Goal: Information Seeking & Learning: Learn about a topic

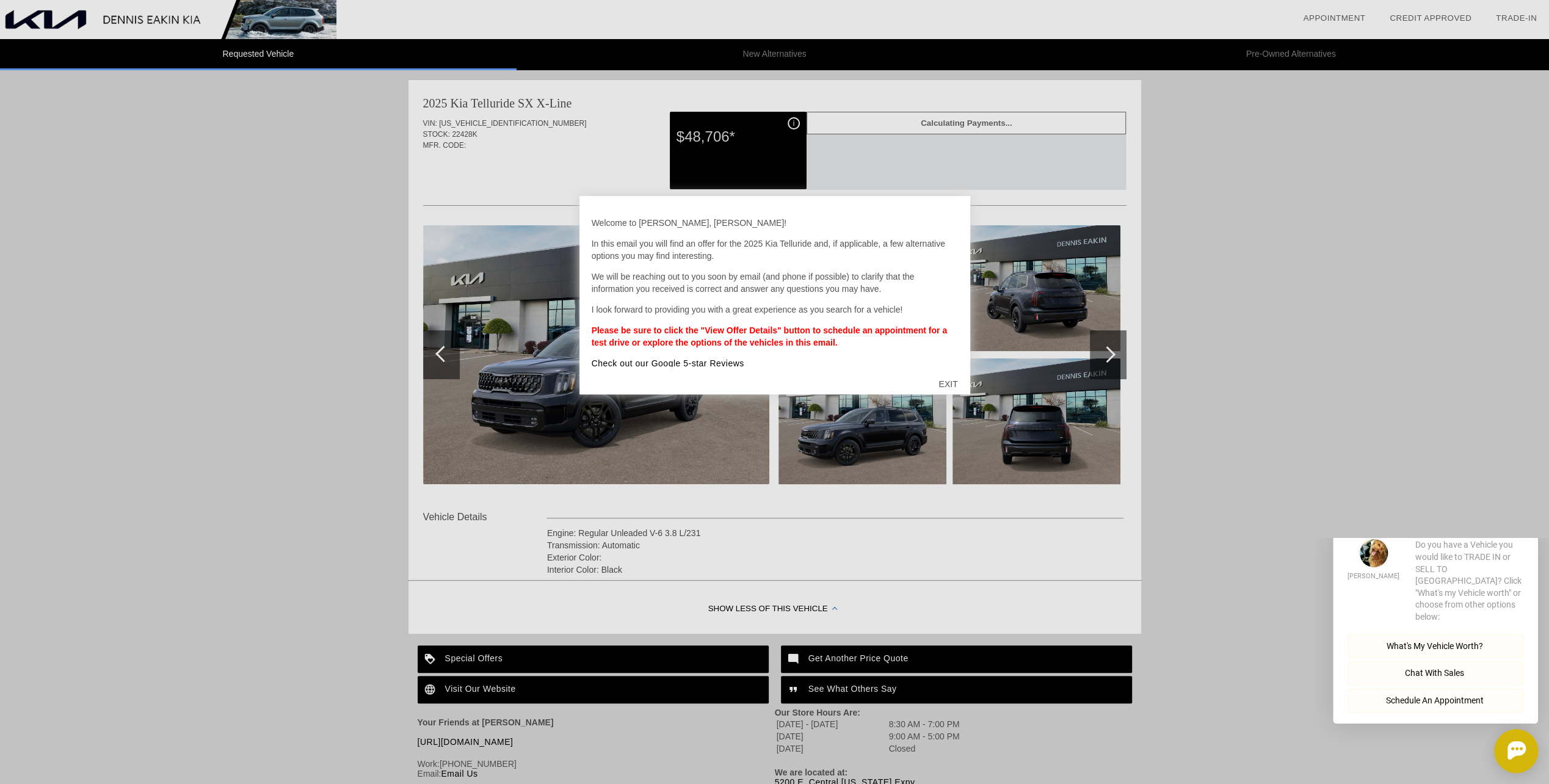
click at [953, 383] on div "EXIT" at bounding box center [948, 383] width 43 height 36
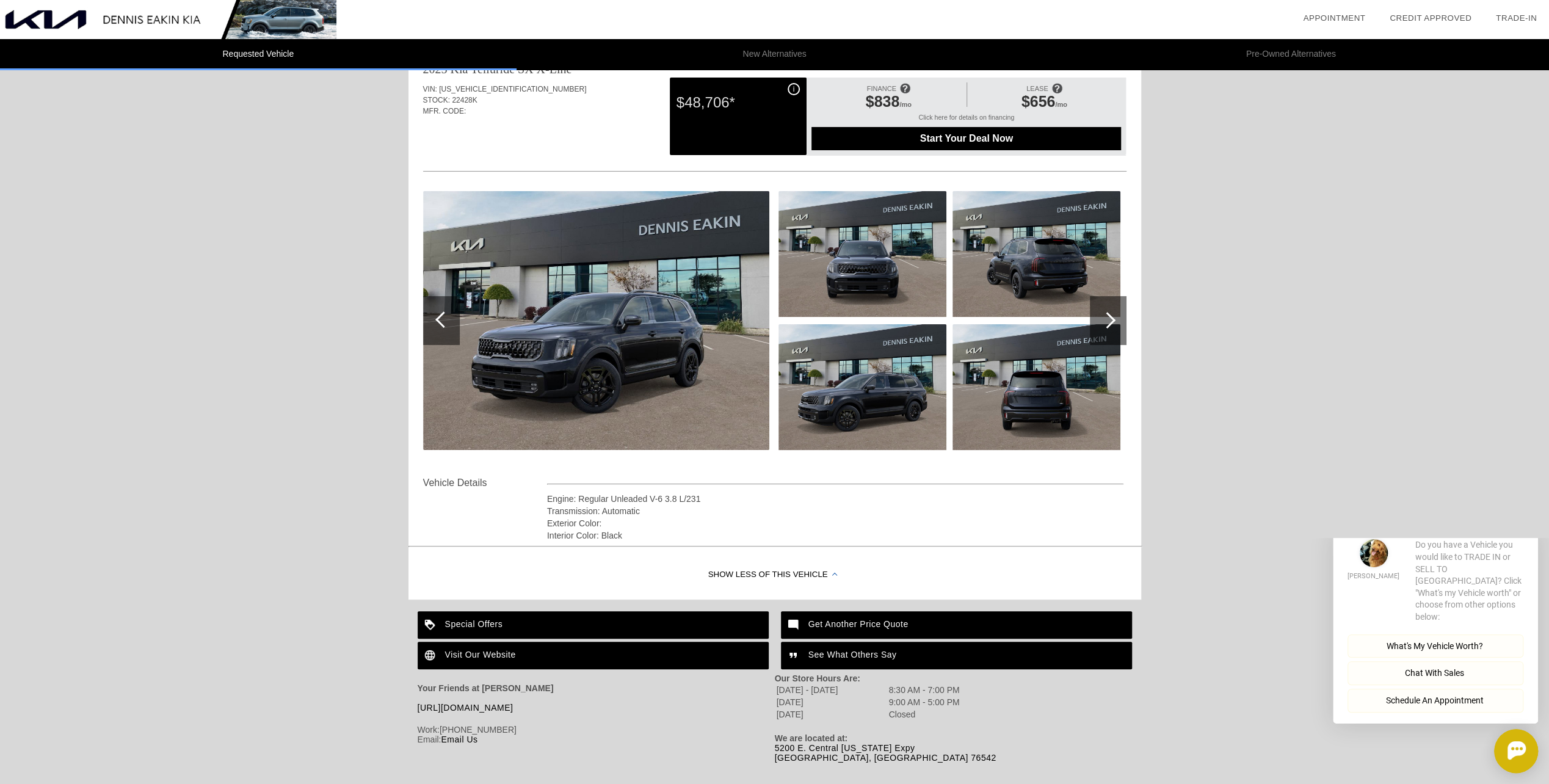
scroll to position [52, 0]
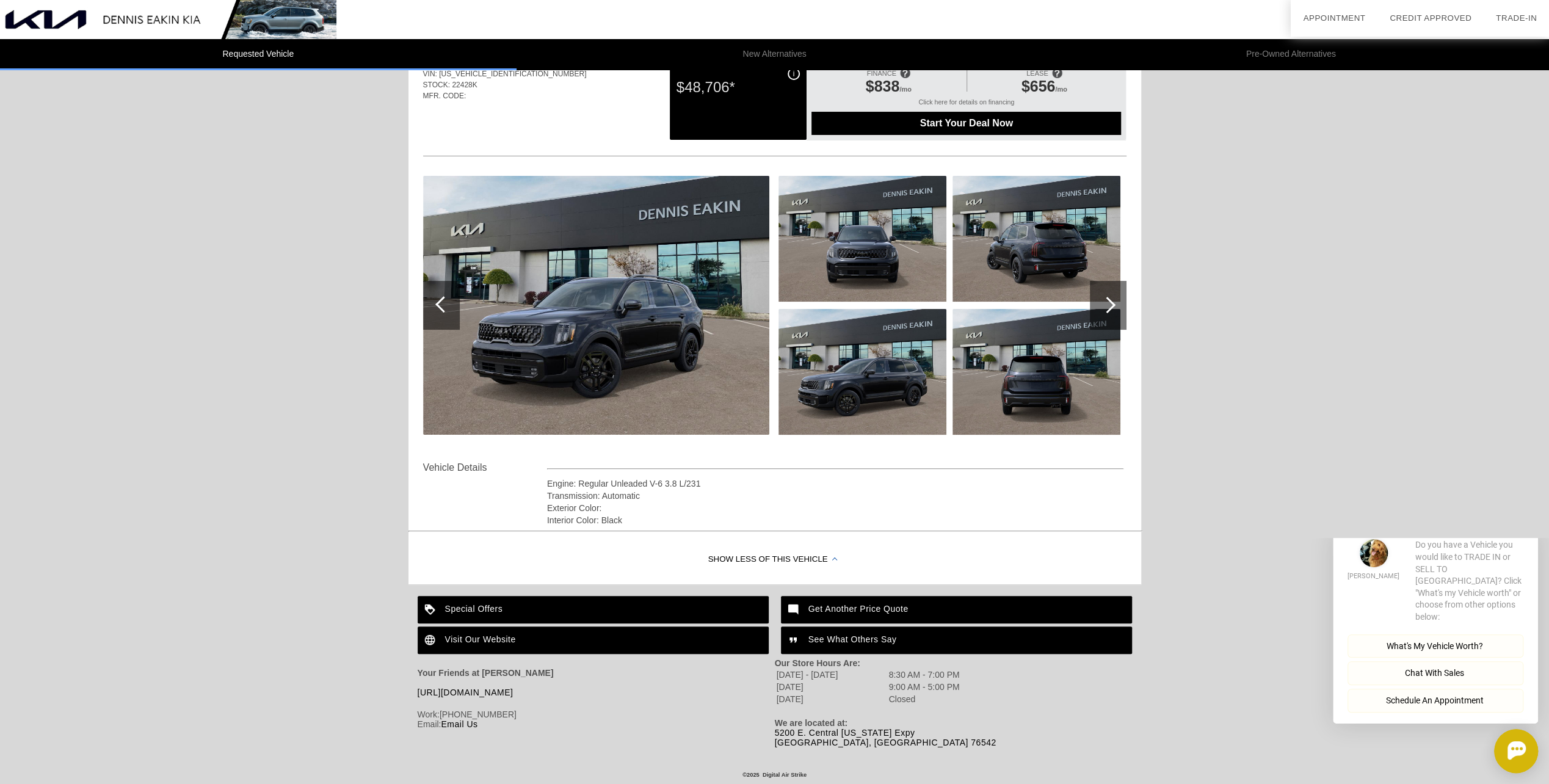
click at [460, 608] on div "Special Offers" at bounding box center [593, 610] width 351 height 28
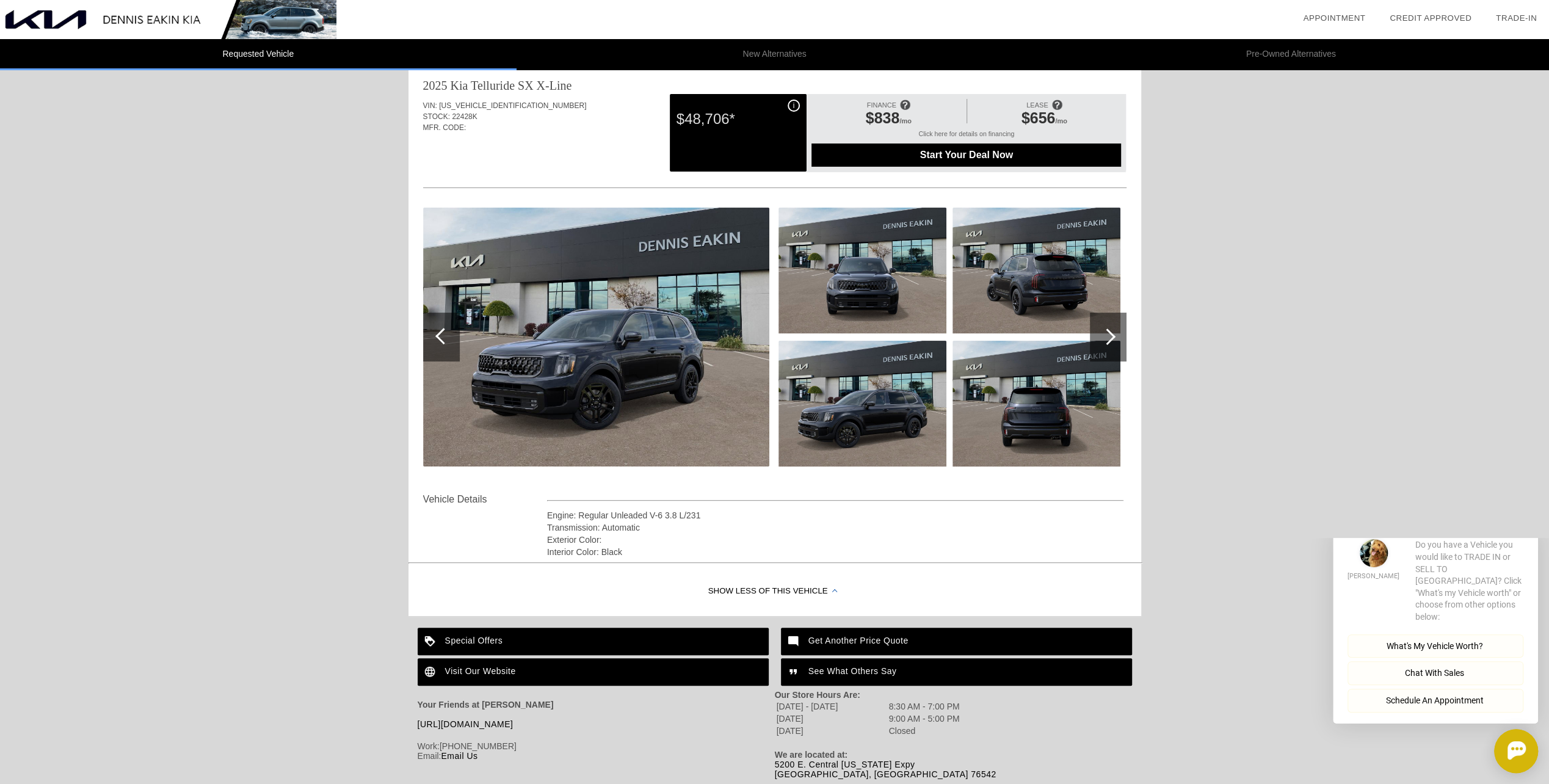
scroll to position [0, 0]
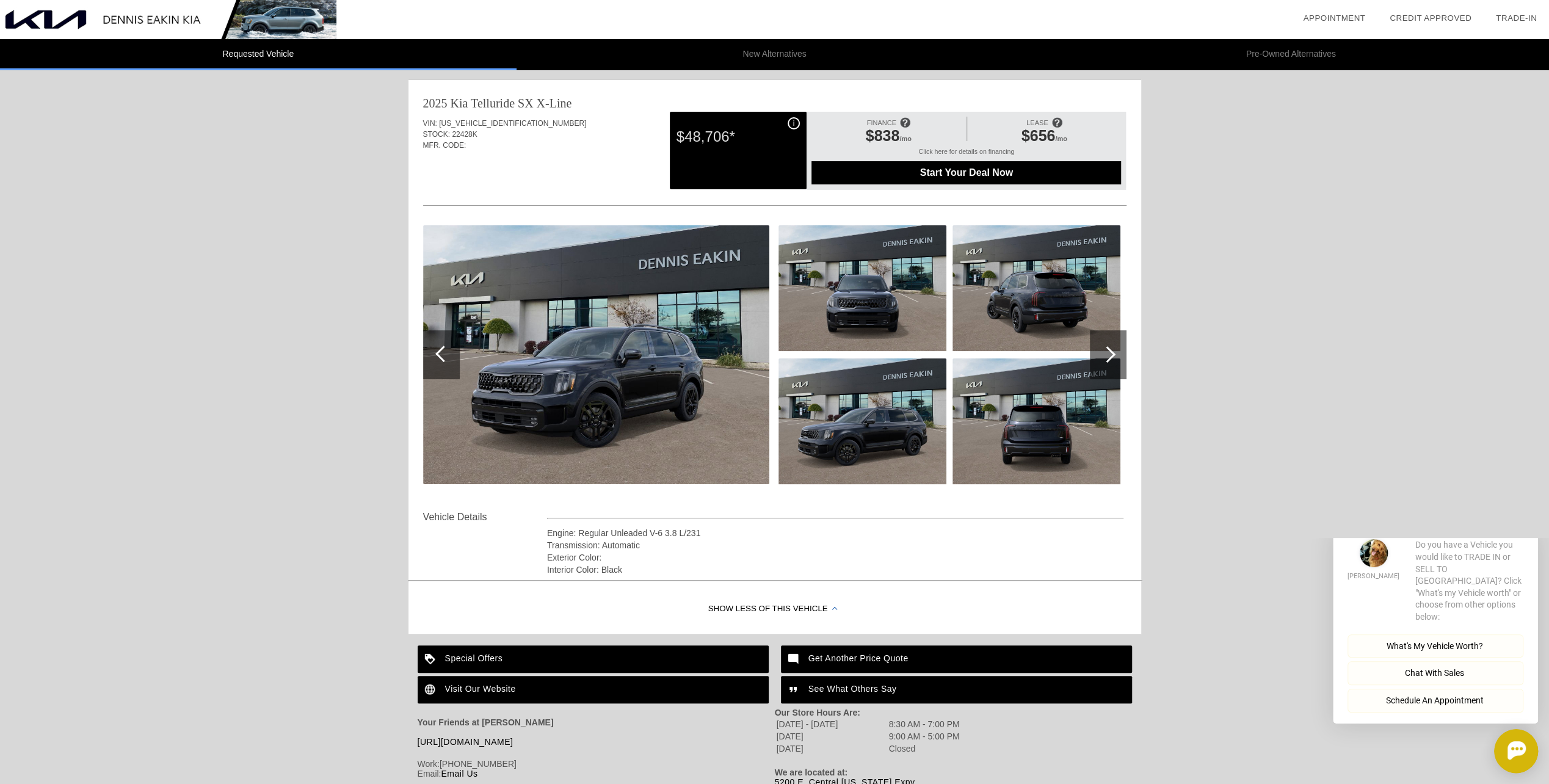
click at [1107, 357] on div at bounding box center [1107, 354] width 16 height 16
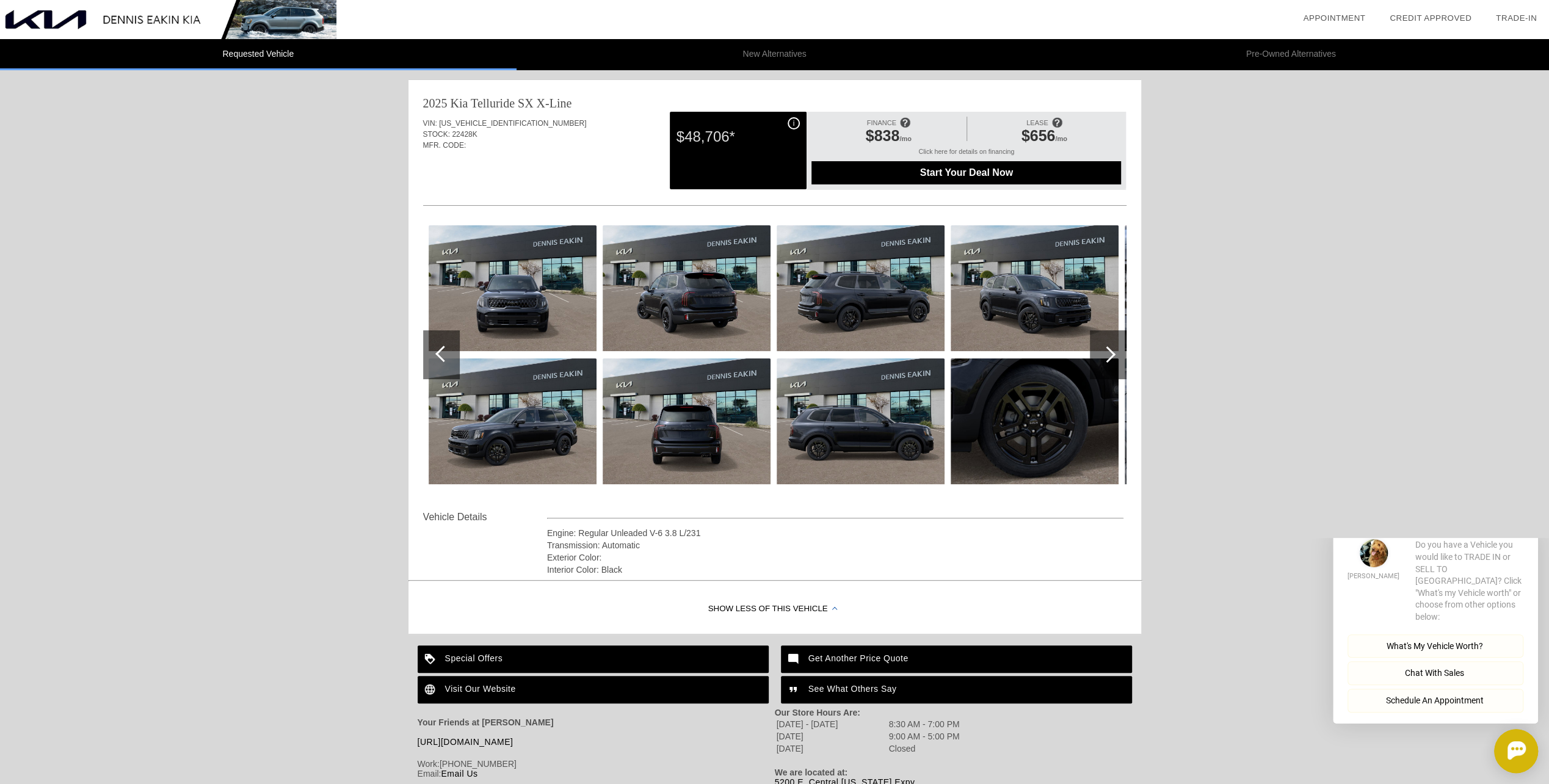
click at [1108, 357] on div at bounding box center [1107, 354] width 16 height 16
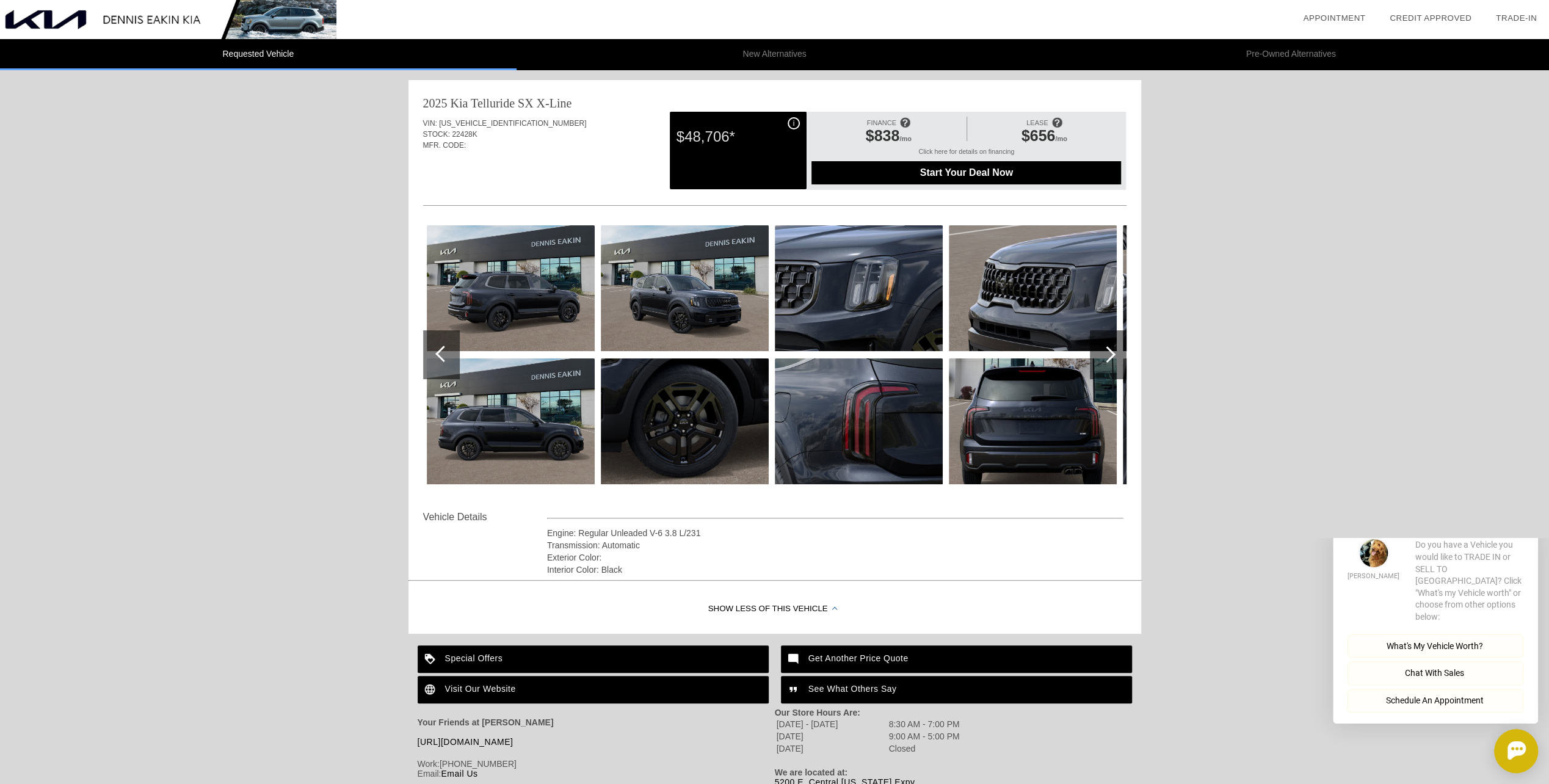
click at [1108, 357] on div at bounding box center [1107, 354] width 16 height 16
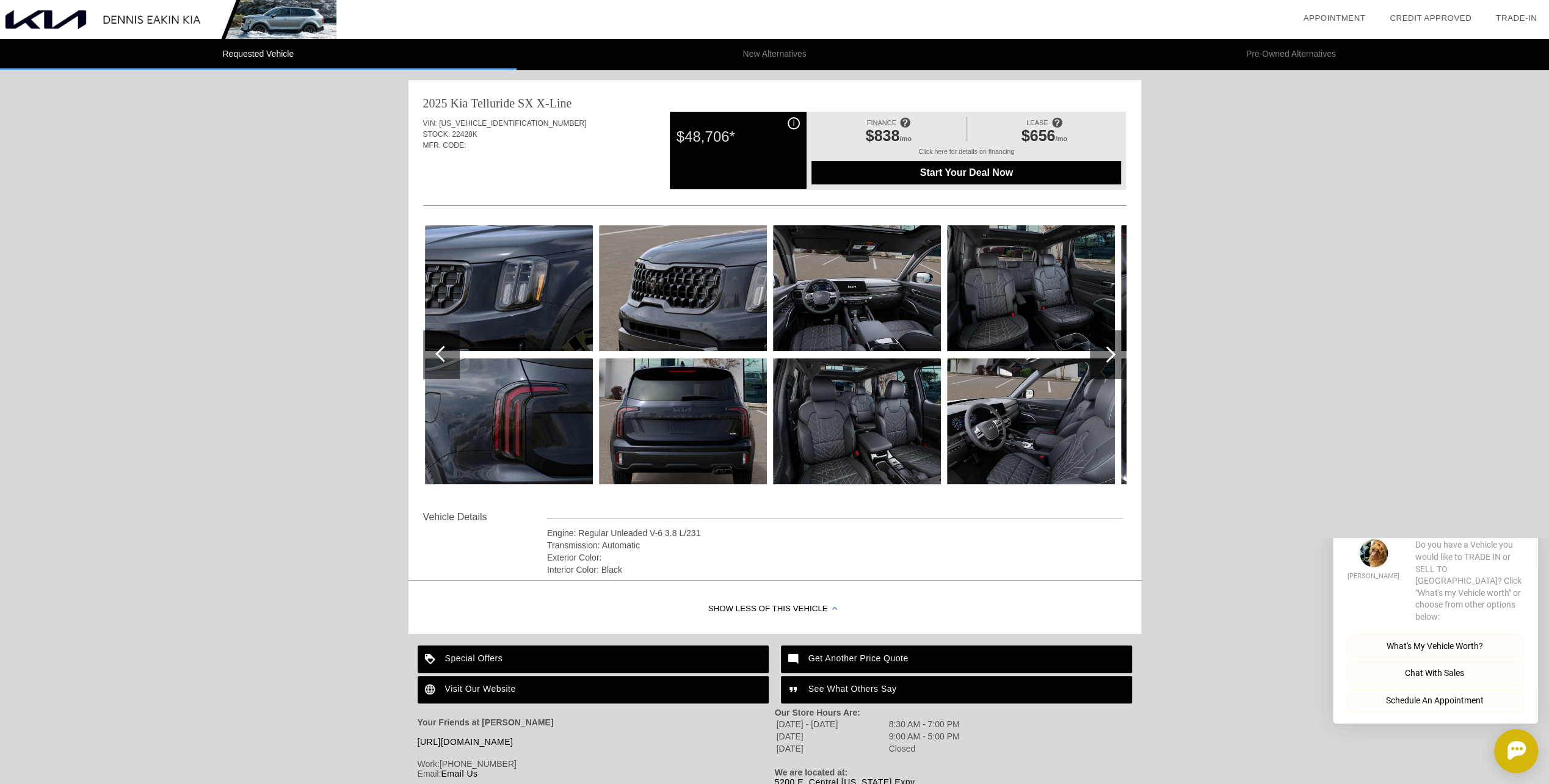
click at [1108, 357] on div at bounding box center [1107, 354] width 16 height 16
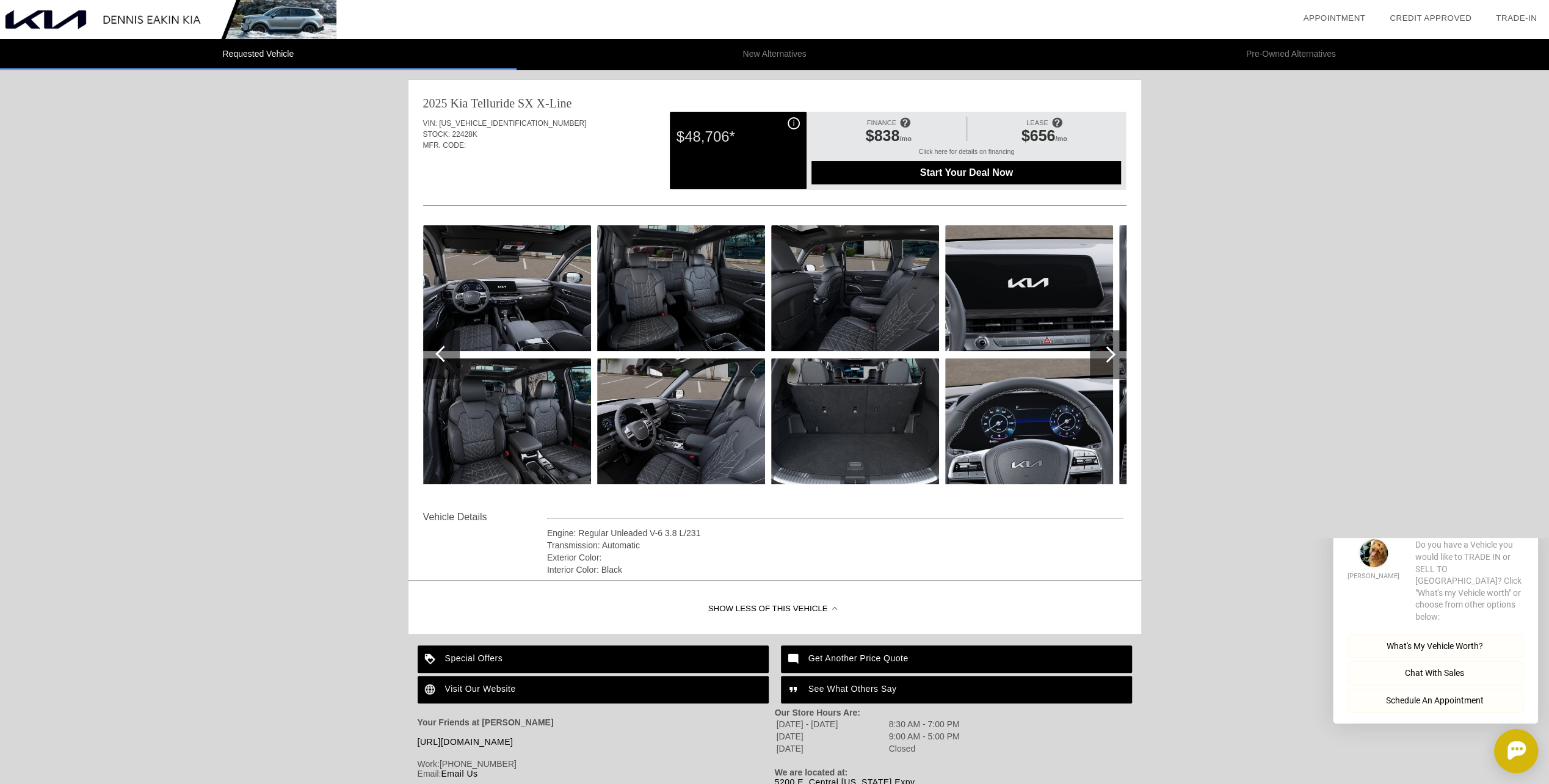
click at [1108, 351] on div at bounding box center [1107, 354] width 16 height 16
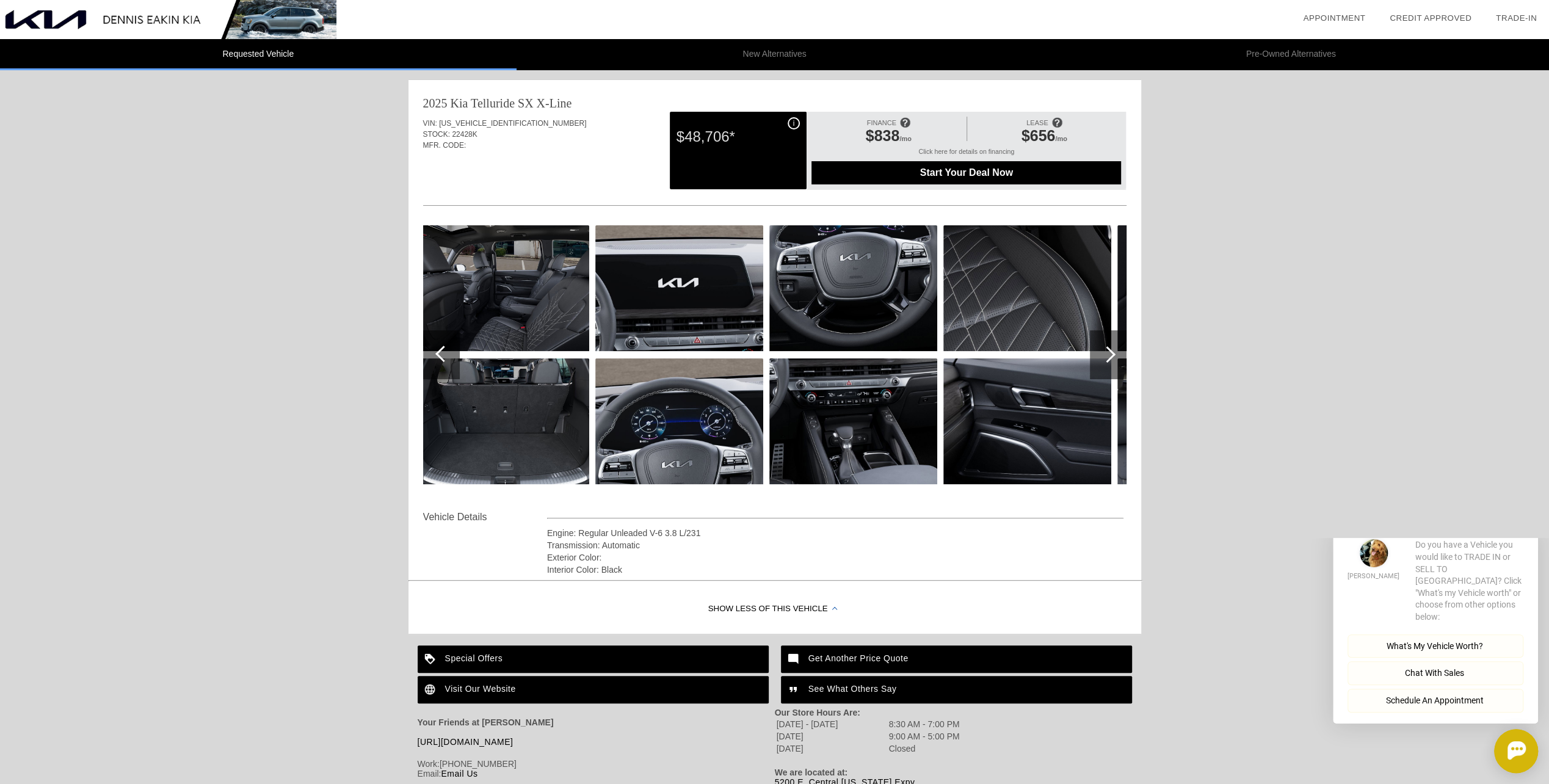
click at [1108, 351] on div at bounding box center [1107, 354] width 16 height 16
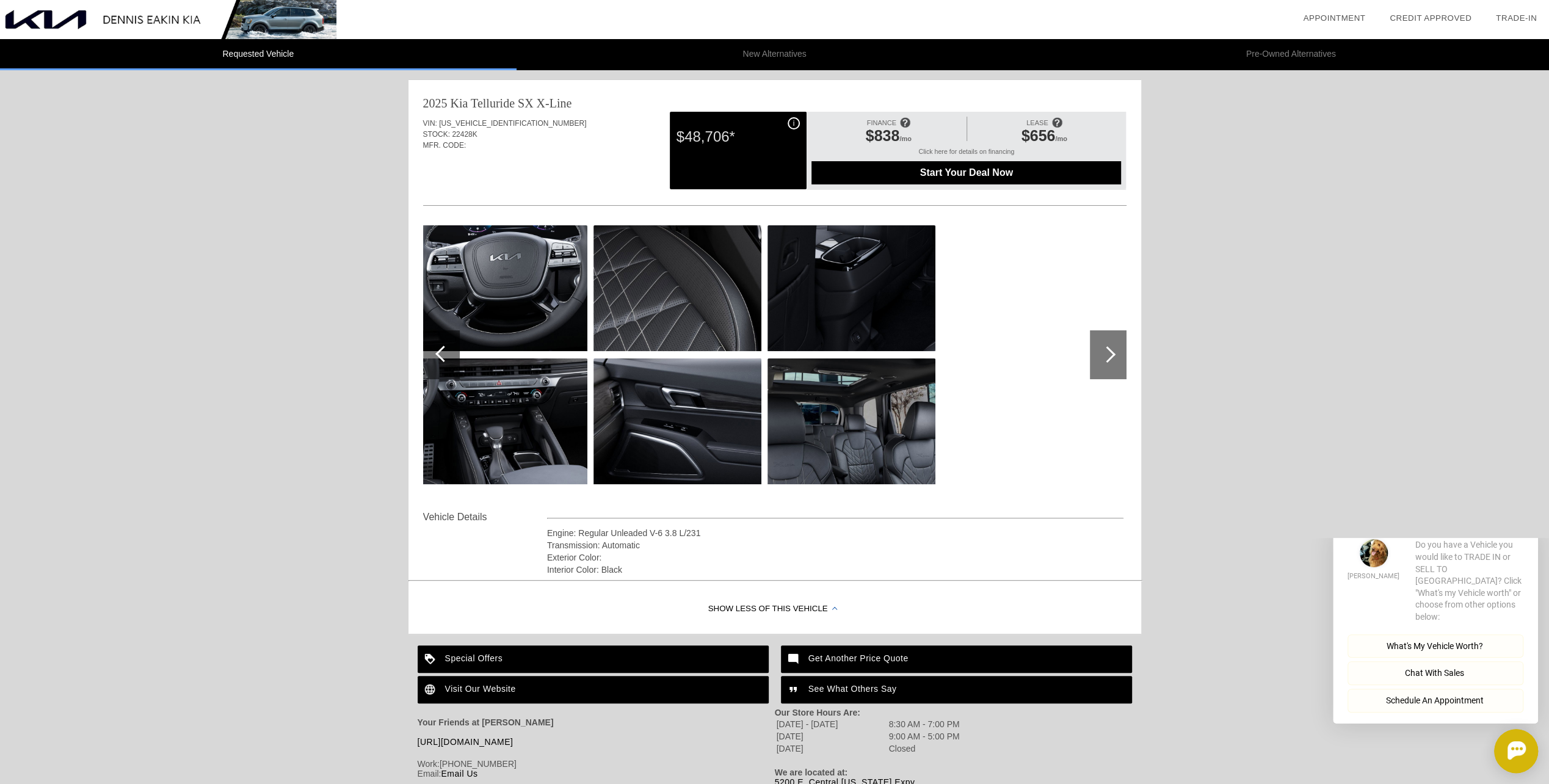
click at [1108, 351] on div at bounding box center [1107, 354] width 16 height 16
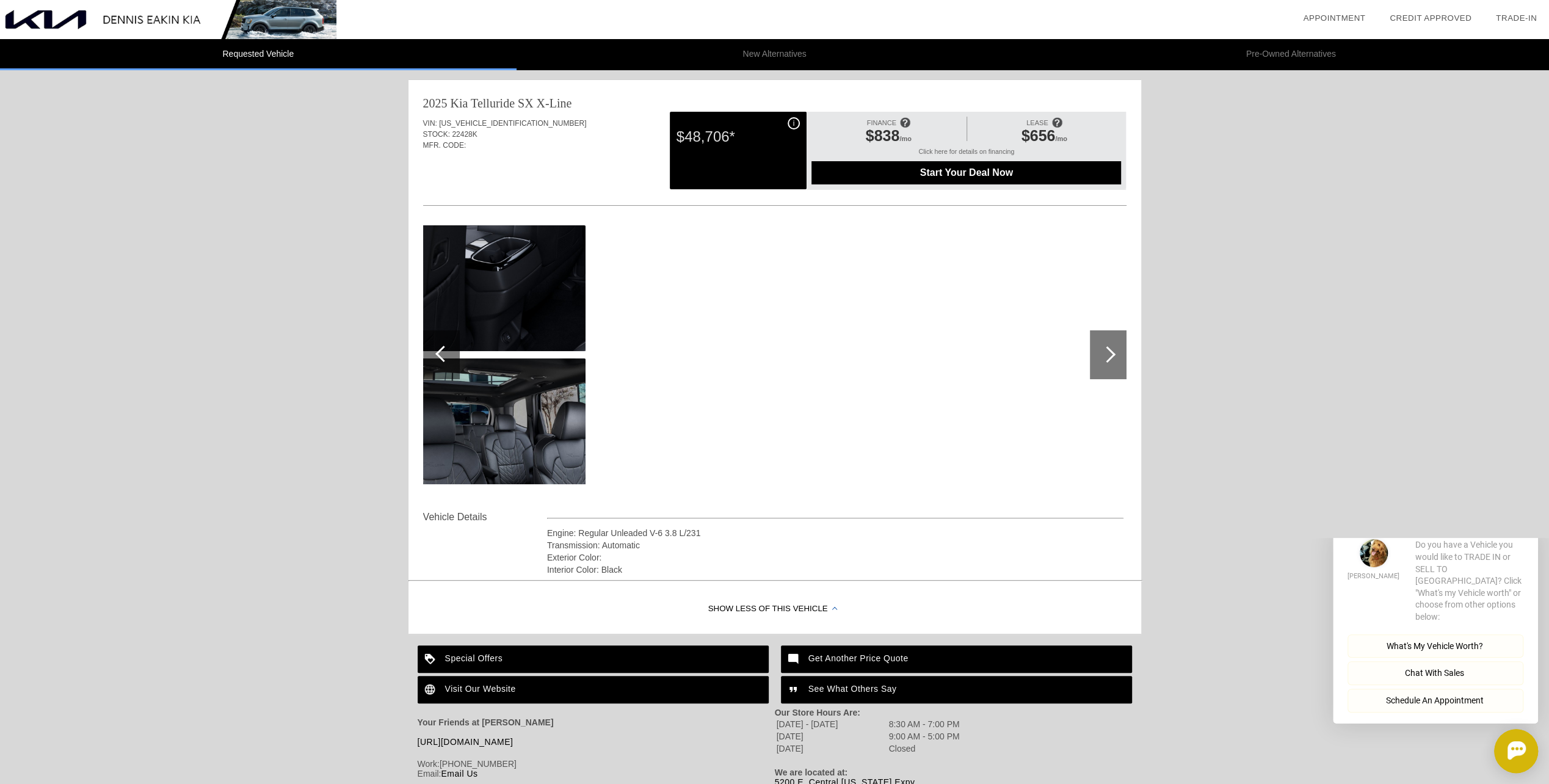
click at [1108, 351] on div at bounding box center [1107, 354] width 16 height 16
